Goal: Navigation & Orientation: Go to known website

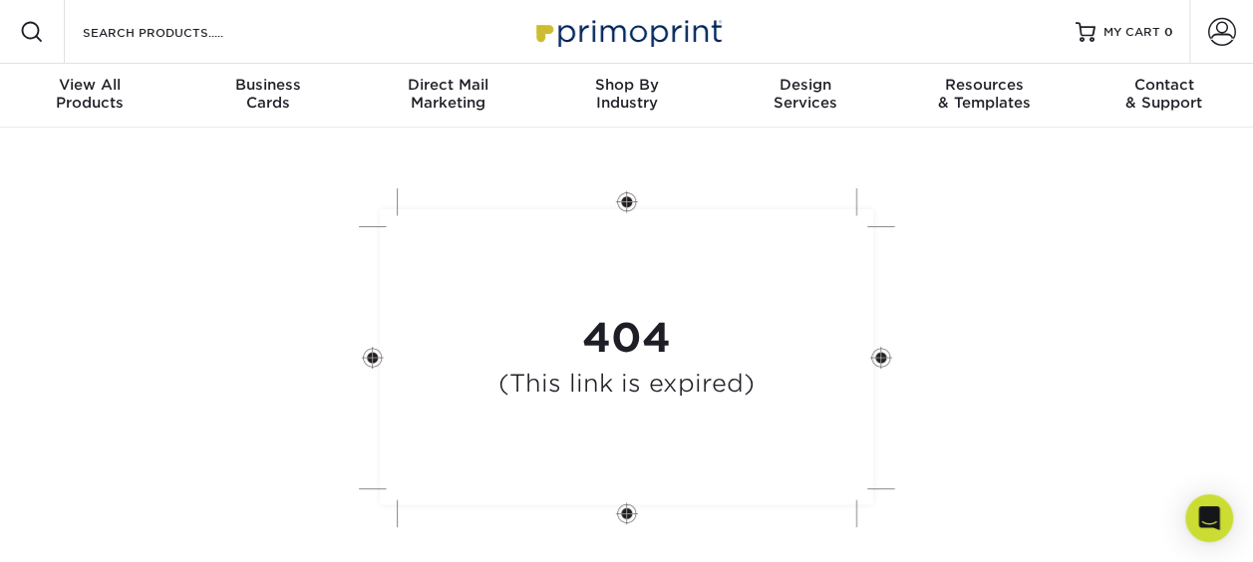
click at [729, 373] on h4 "(This link is expired)" at bounding box center [626, 384] width 256 height 29
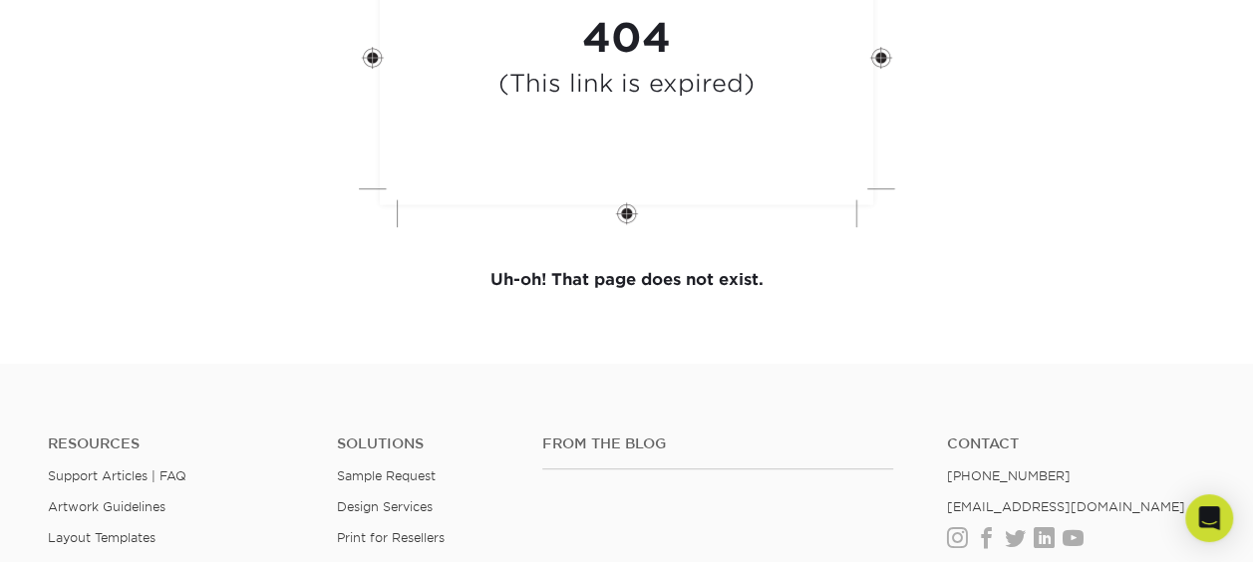
scroll to position [397, 0]
